Goal: Transaction & Acquisition: Subscribe to service/newsletter

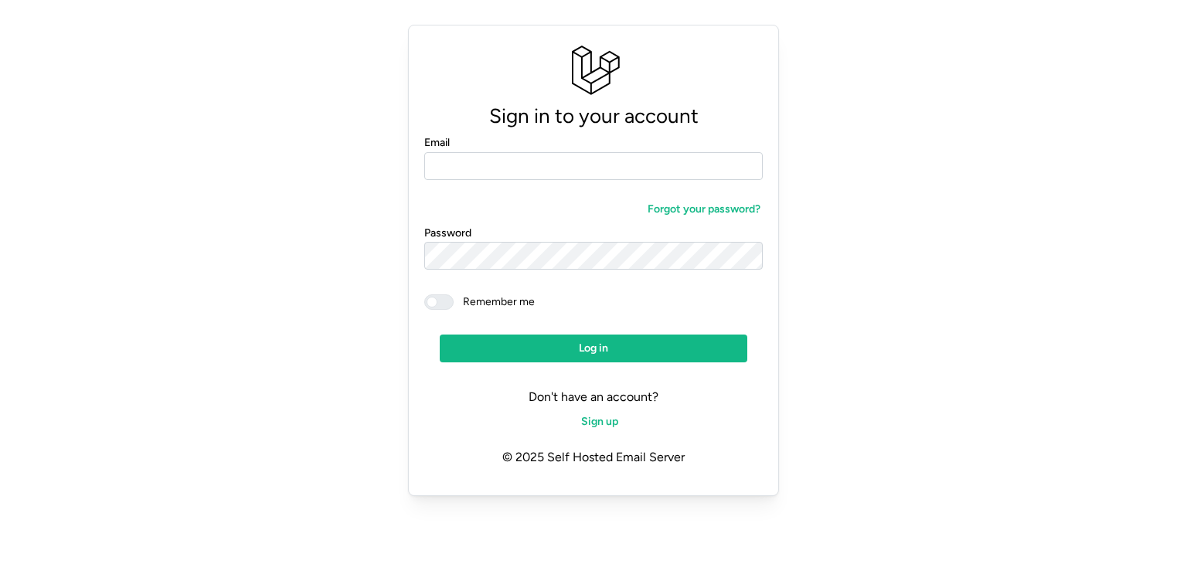
click at [609, 422] on span "Sign up" at bounding box center [599, 422] width 37 height 26
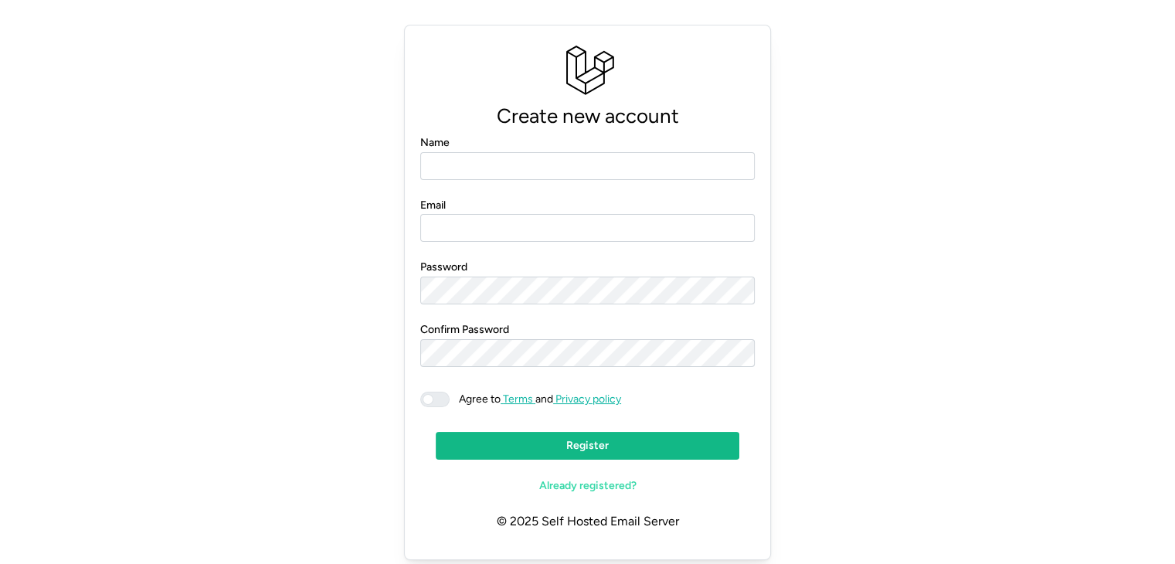
click at [477, 168] on input "Name" at bounding box center [587, 166] width 335 height 28
type input "**********"
click at [427, 400] on span at bounding box center [428, 399] width 11 height 11
click at [613, 446] on span "Register" at bounding box center [588, 446] width 274 height 26
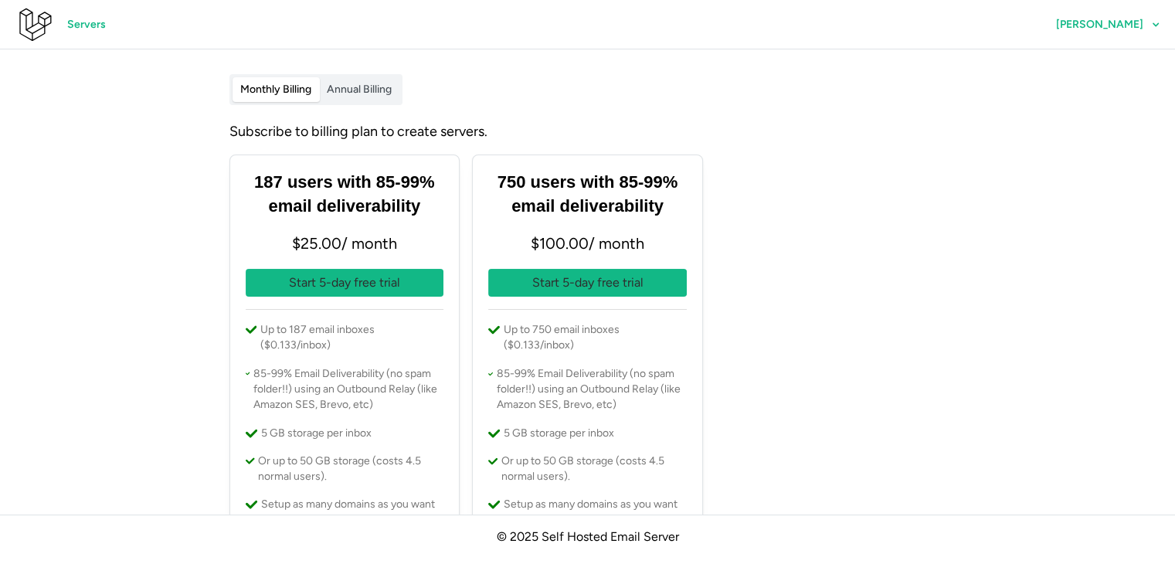
click at [372, 96] on label "Annual Billing" at bounding box center [359, 89] width 80 height 25
click at [278, 94] on span "Monthly Billing" at bounding box center [275, 89] width 71 height 13
click at [374, 97] on label "Annual Billing" at bounding box center [359, 89] width 80 height 25
click at [282, 90] on span "Monthly Billing" at bounding box center [275, 89] width 71 height 13
click at [79, 21] on span "Servers" at bounding box center [86, 25] width 39 height 26
